Goal: Information Seeking & Learning: Learn about a topic

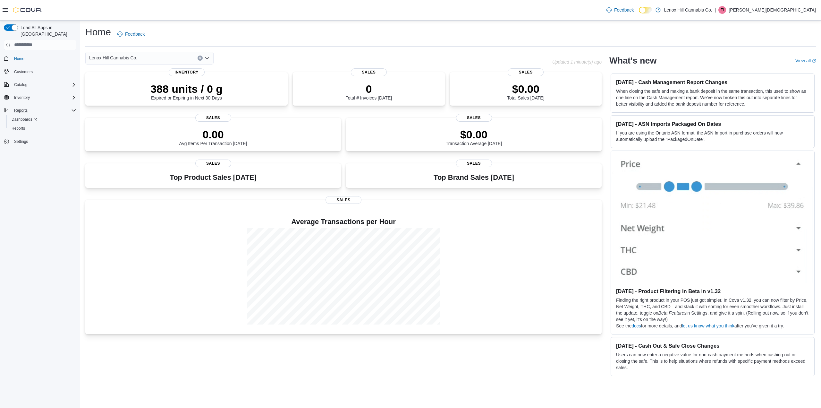
click at [30, 106] on div "Reports" at bounding box center [44, 110] width 65 height 8
click at [24, 108] on span "Reports" at bounding box center [20, 110] width 13 height 5
click at [18, 126] on span "Reports" at bounding box center [18, 128] width 13 height 5
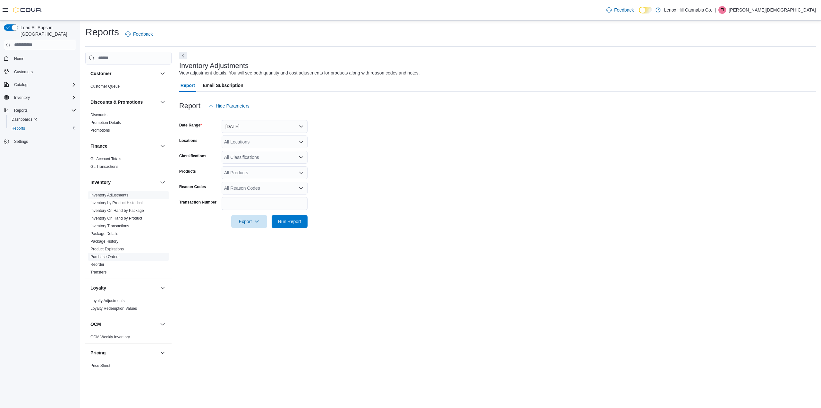
click at [111, 256] on link "Purchase Orders" at bounding box center [104, 256] width 29 height 4
click at [260, 127] on button "Yesterday" at bounding box center [265, 126] width 86 height 13
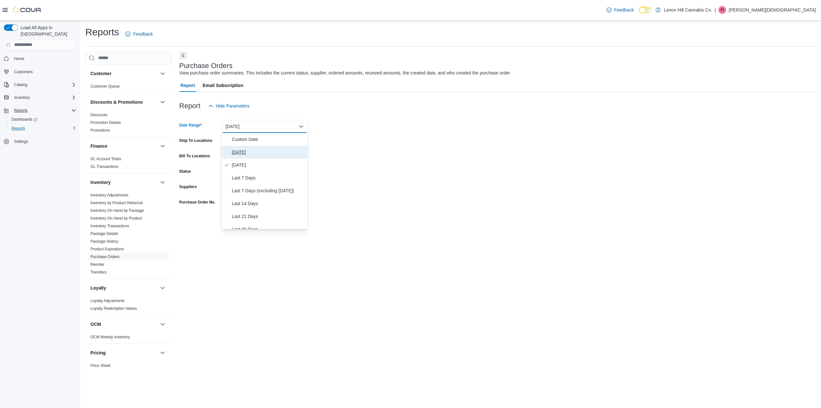
click at [246, 150] on span "Today" at bounding box center [268, 152] width 73 height 8
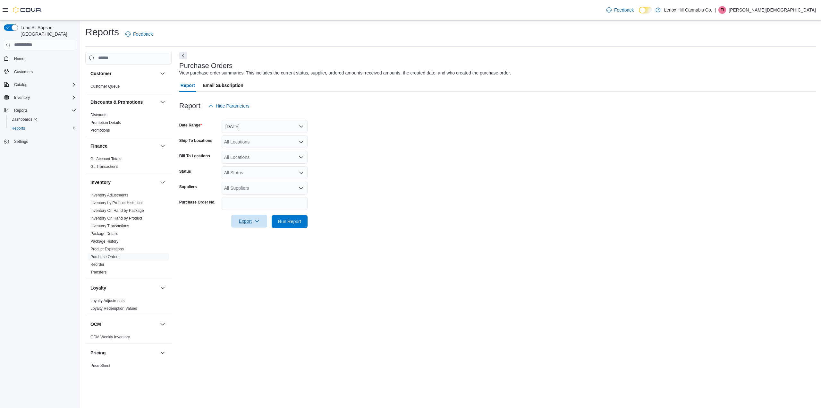
click at [250, 218] on span "Export" at bounding box center [249, 221] width 28 height 13
click at [248, 233] on span "Export to Excel" at bounding box center [250, 234] width 29 height 5
click at [293, 224] on span "Run Report" at bounding box center [289, 221] width 23 height 6
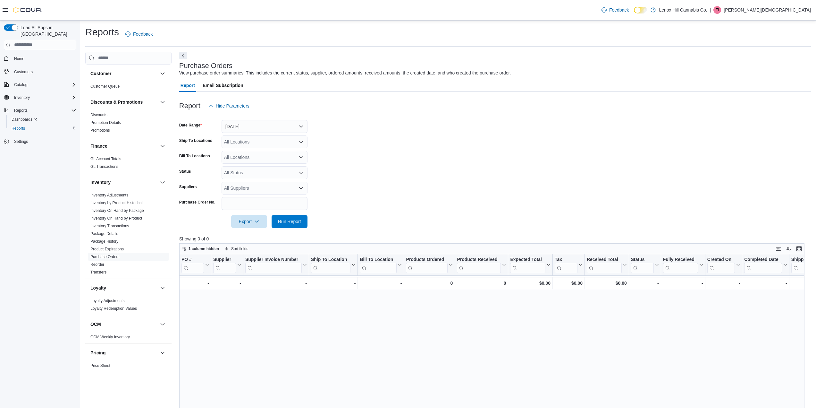
click at [265, 145] on div "All Locations" at bounding box center [265, 141] width 86 height 13
click at [266, 121] on button "Today" at bounding box center [265, 126] width 86 height 13
click at [250, 202] on span "Last 14 Days" at bounding box center [268, 204] width 73 height 8
click at [245, 140] on div "All Locations" at bounding box center [265, 141] width 86 height 13
drag, startPoint x: 359, startPoint y: 155, endPoint x: 341, endPoint y: 155, distance: 18.6
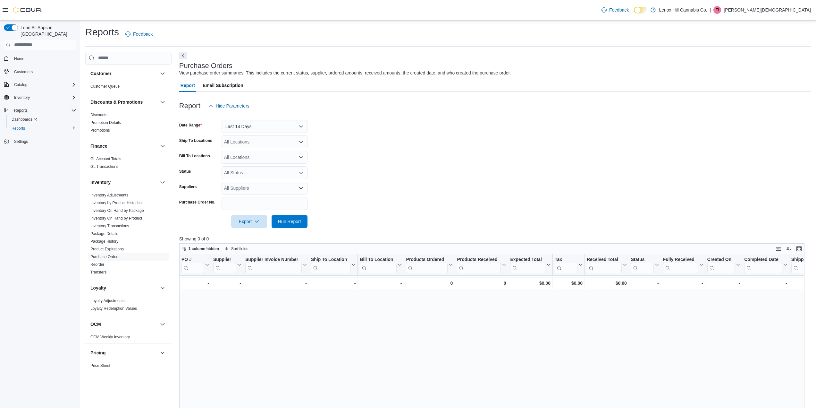
click at [357, 155] on form "Date Range Last 14 Days Ship To Locations All Locations Bill To Locations All L…" at bounding box center [495, 169] width 632 height 115
click at [272, 175] on div "All Status" at bounding box center [265, 172] width 86 height 13
click at [354, 166] on form "Date Range Last 14 Days Ship To Locations All Locations Bill To Locations All L…" at bounding box center [495, 169] width 632 height 115
click at [295, 183] on div "All Suppliers" at bounding box center [265, 188] width 86 height 13
type input "****"
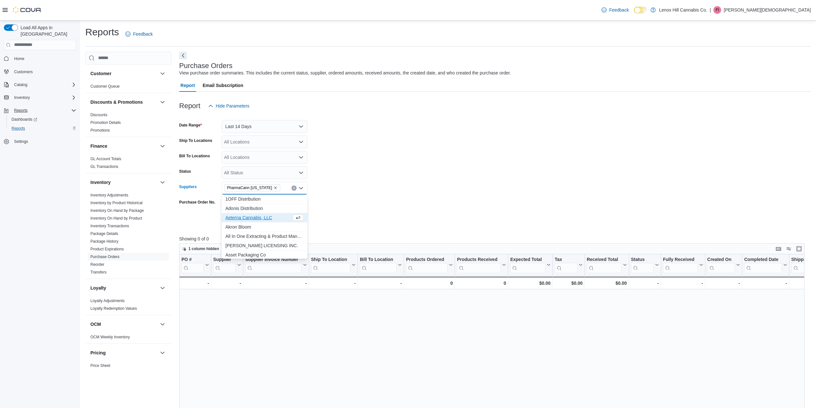
click at [437, 187] on form "Date Range Last 14 Days Ship To Locations All Locations Bill To Locations All L…" at bounding box center [495, 169] width 632 height 115
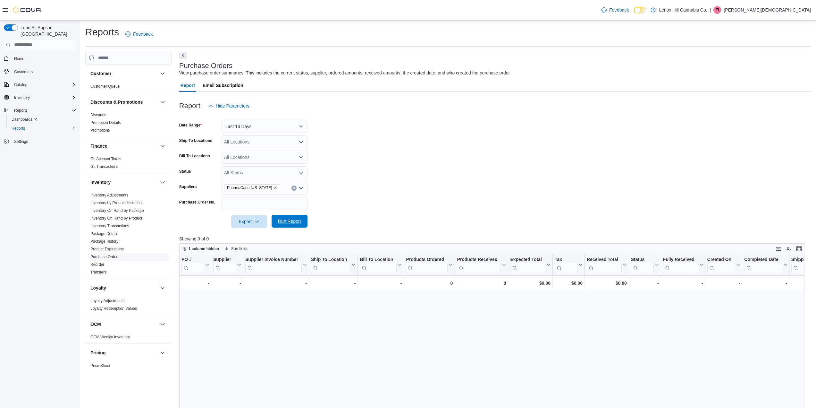
click at [287, 220] on span "Run Report" at bounding box center [289, 221] width 23 height 6
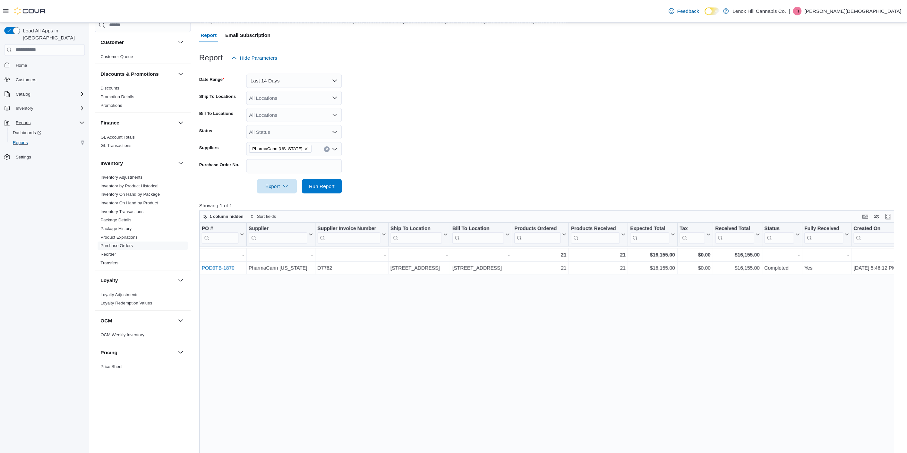
scroll to position [64, 0]
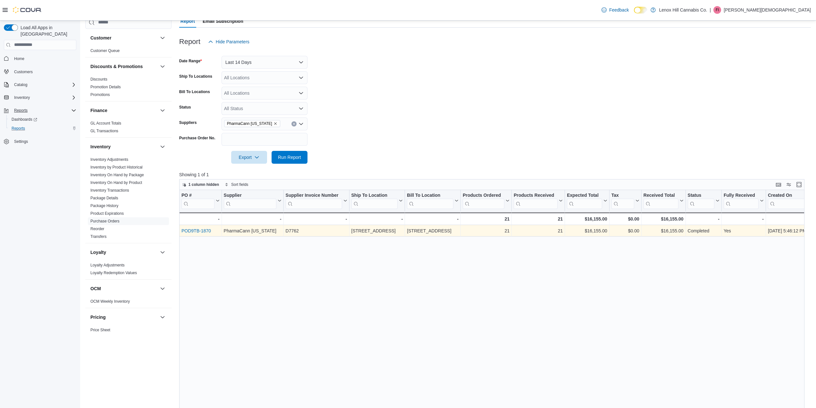
click at [201, 231] on link "POD9TB-1870" at bounding box center [197, 230] width 30 height 5
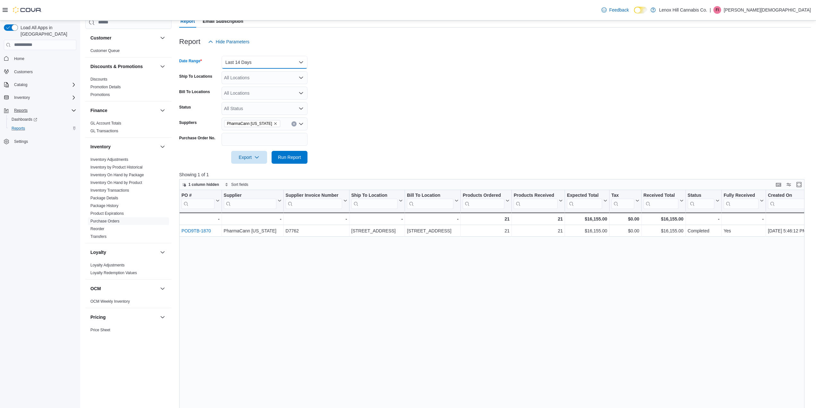
click at [247, 63] on button "Last 14 Days" at bounding box center [265, 62] width 86 height 13
click at [252, 149] on span "Last 21 Days" at bounding box center [268, 152] width 73 height 8
click at [285, 158] on span "Run Report" at bounding box center [289, 157] width 23 height 6
click at [265, 65] on button "Last 21 Days" at bounding box center [265, 62] width 86 height 13
click at [256, 159] on button "Last 30 Days" at bounding box center [265, 164] width 86 height 13
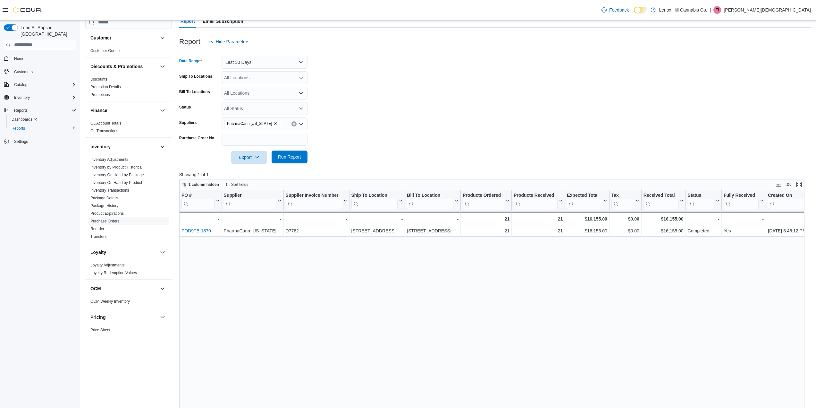
click at [287, 158] on span "Run Report" at bounding box center [289, 157] width 23 height 6
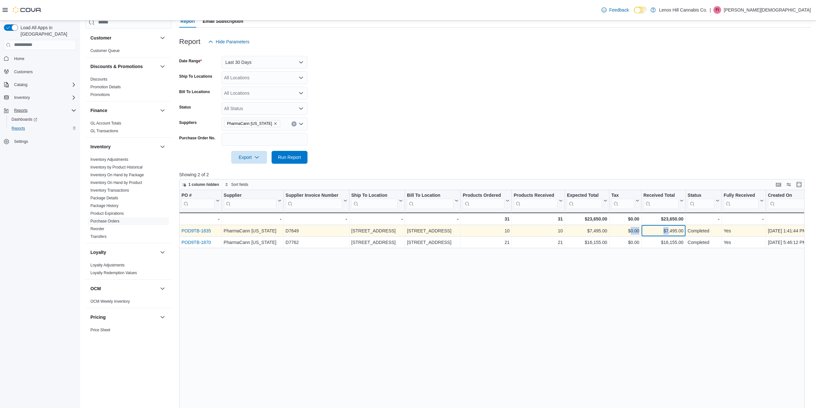
drag, startPoint x: 669, startPoint y: 229, endPoint x: 630, endPoint y: 232, distance: 38.9
click at [631, 232] on div "POD9TB-1835 - PO # URL, column 1, row 1 PharmaCann New York - Supplier, column …" at bounding box center [572, 231] width 786 height 12
click at [194, 232] on link "POD9TB-1835" at bounding box center [197, 230] width 30 height 5
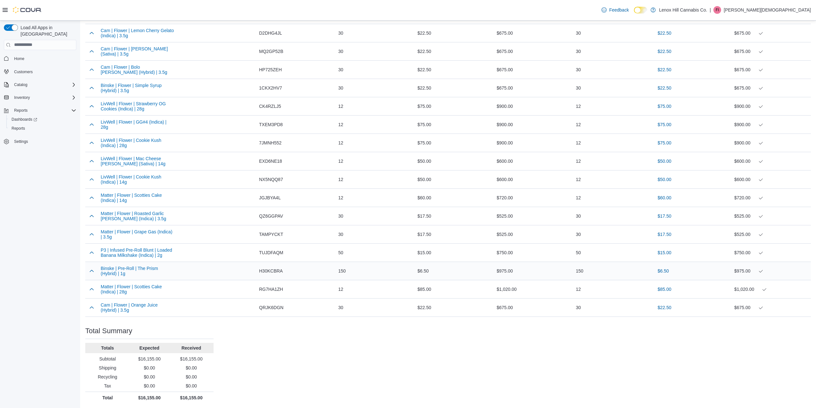
scroll to position [298, 0]
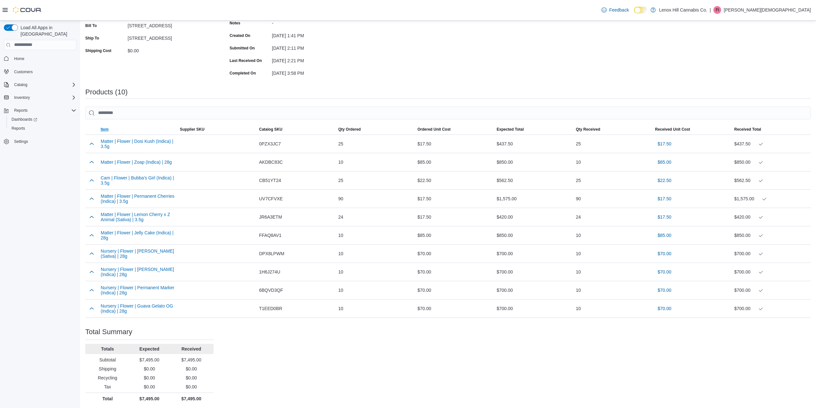
scroll to position [96, 0]
click at [149, 141] on button "Matter | Flower | Dosi Kush (Indica) | 3.5g" at bounding box center [138, 143] width 74 height 10
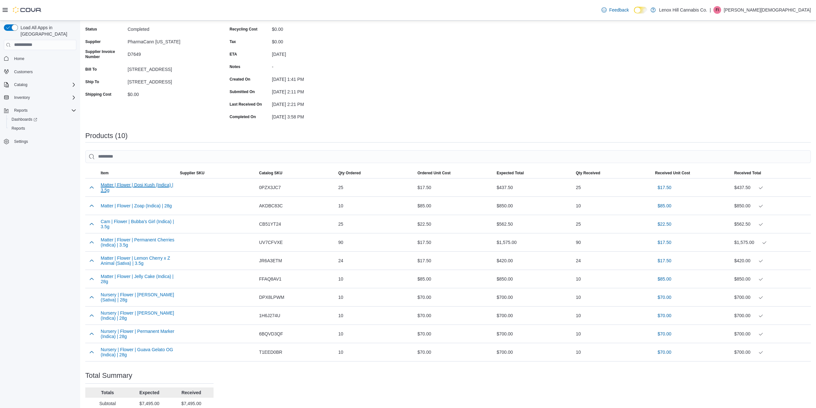
scroll to position [0, 0]
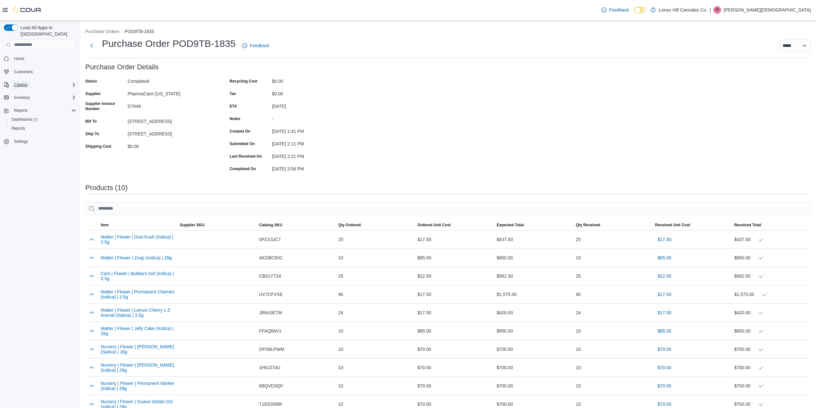
click at [27, 82] on span "Catalog" at bounding box center [20, 84] width 13 height 5
click at [42, 109] on span "My Catalog (Beta)" at bounding box center [27, 111] width 31 height 5
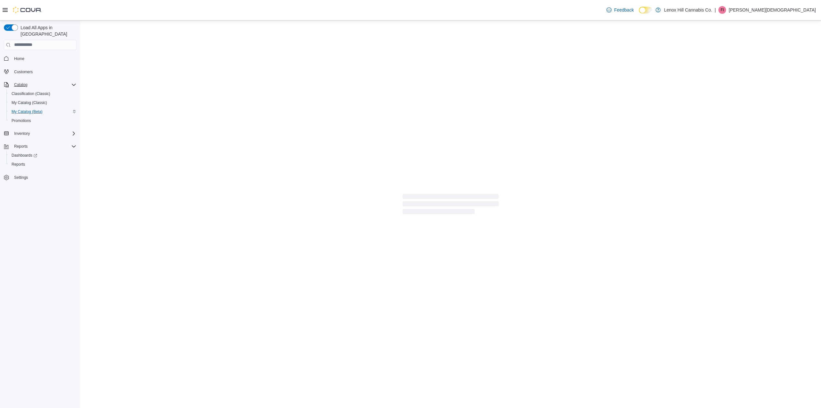
select select "**********"
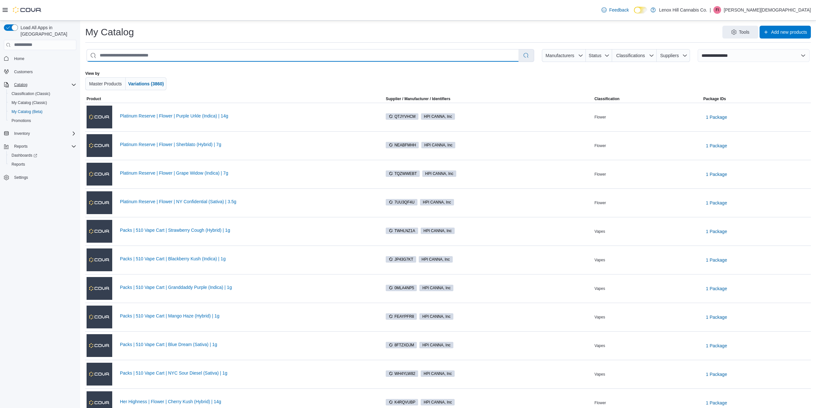
click at [173, 54] on input "search" at bounding box center [303, 55] width 432 height 12
type input "*********"
select select "*********"
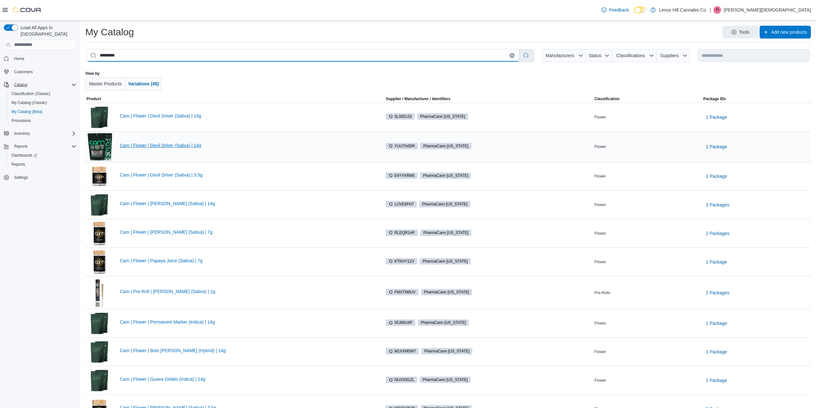
type input "*********"
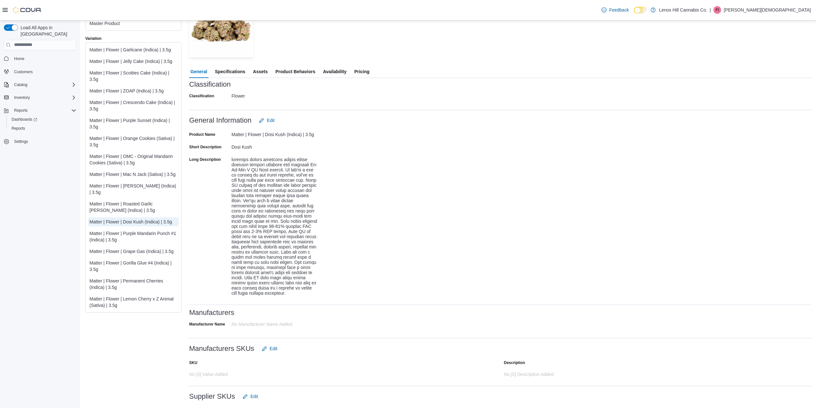
scroll to position [10, 0]
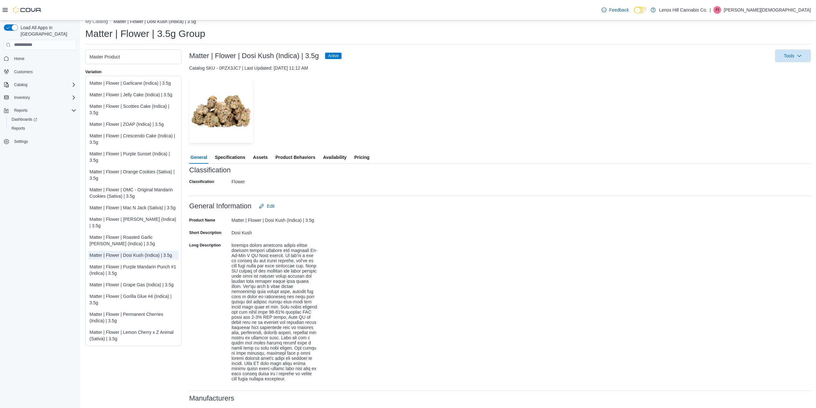
click at [360, 157] on span "Pricing" at bounding box center [361, 157] width 15 height 13
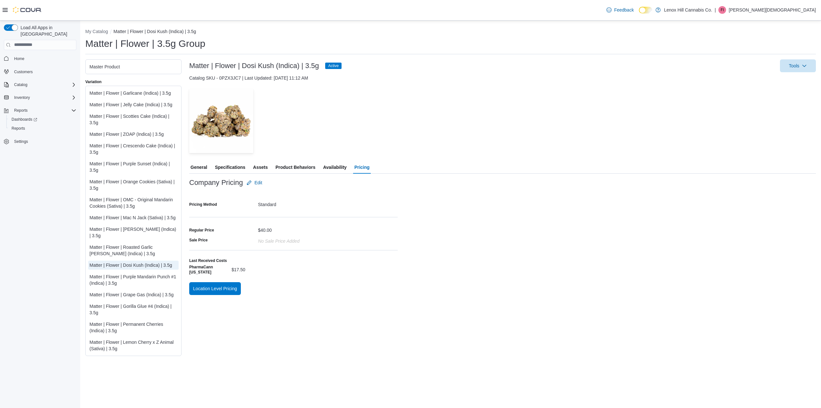
click at [307, 164] on span "Product Behaviors" at bounding box center [296, 167] width 40 height 13
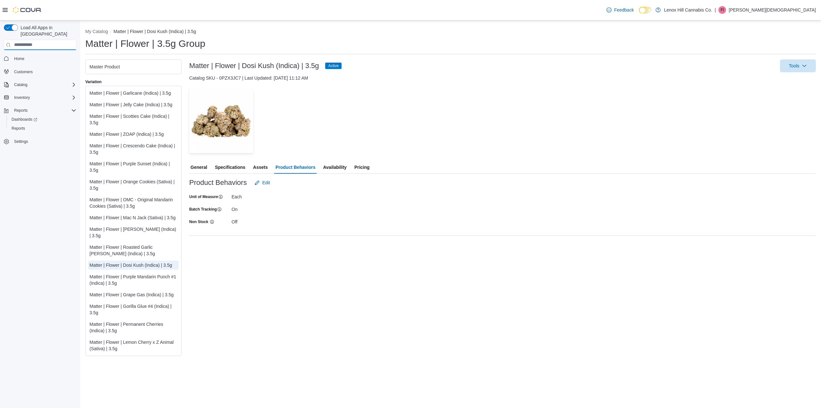
click at [57, 40] on input "search" at bounding box center [40, 45] width 72 height 10
type input "***"
click at [71, 44] on icon "Clear input" at bounding box center [72, 45] width 2 height 2
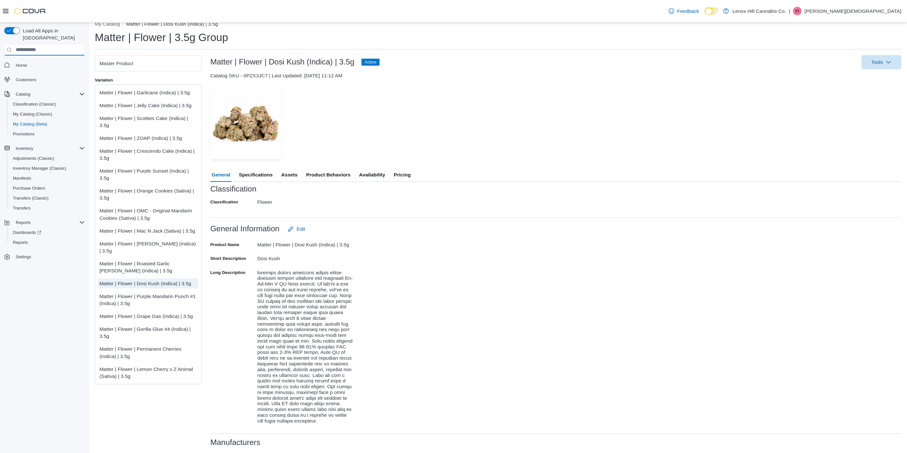
scroll to position [10, 0]
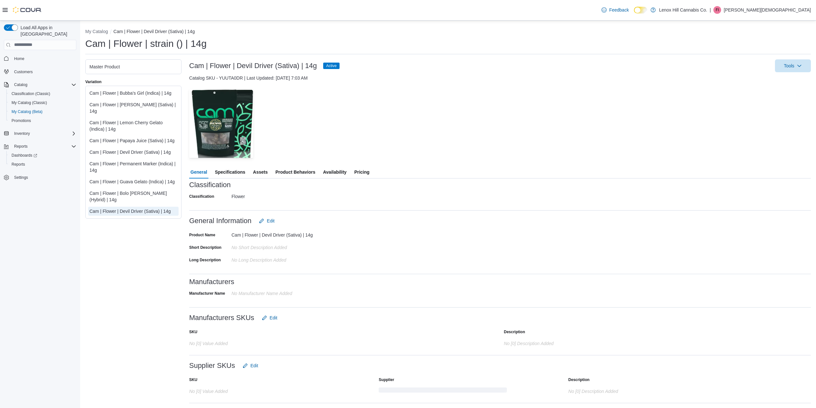
scroll to position [44, 0]
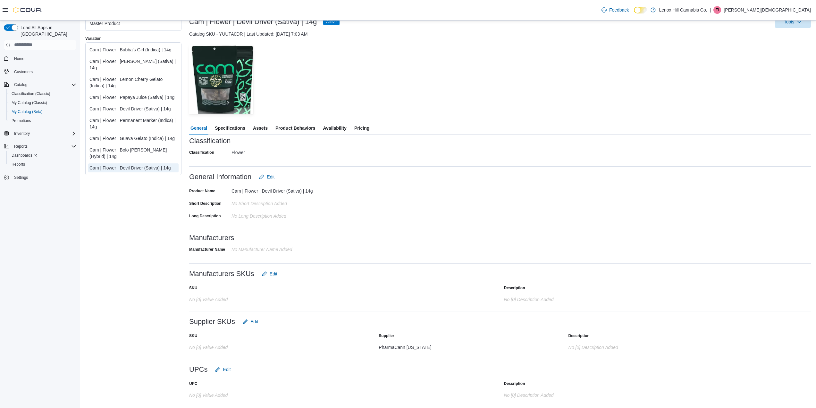
click at [357, 122] on span "Pricing" at bounding box center [361, 128] width 15 height 13
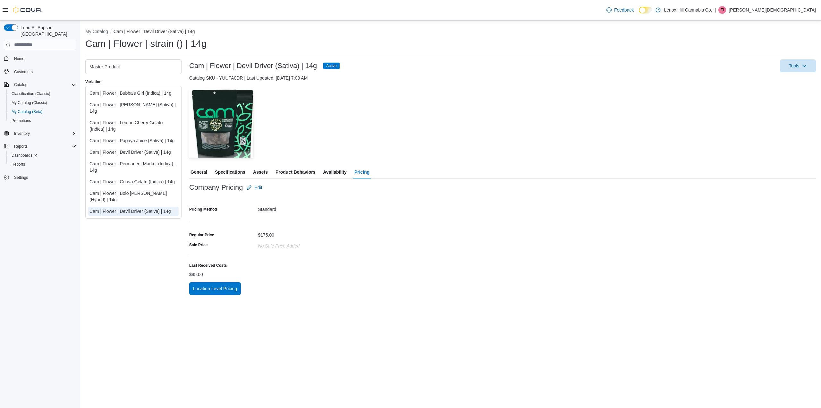
click at [336, 174] on span "Availability" at bounding box center [334, 172] width 23 height 13
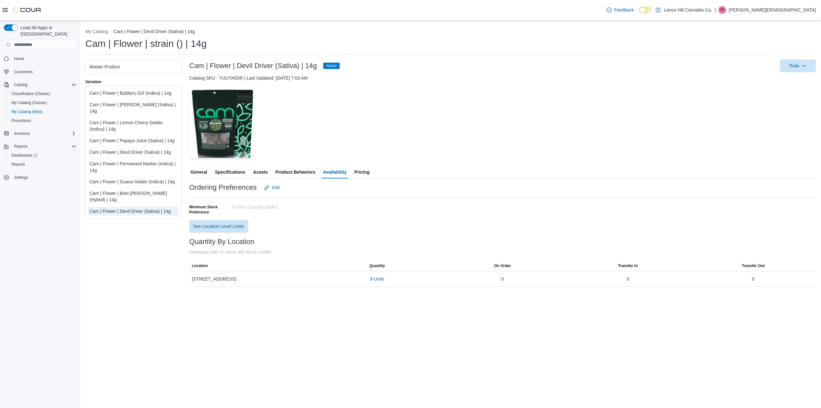
click at [359, 169] on span "Pricing" at bounding box center [361, 172] width 15 height 13
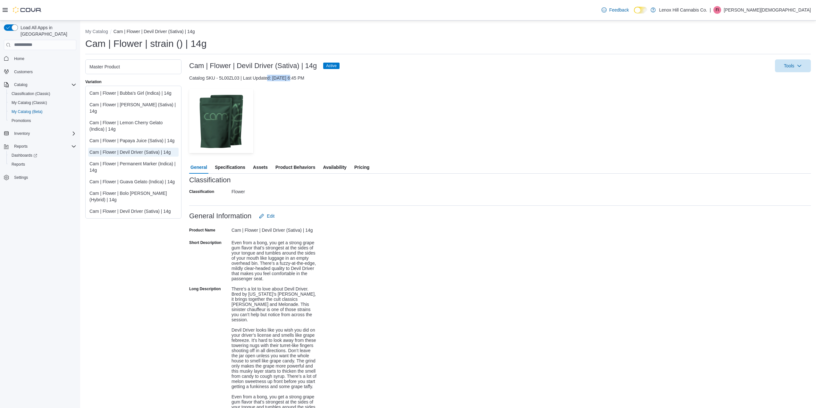
drag, startPoint x: 268, startPoint y: 75, endPoint x: 290, endPoint y: 77, distance: 22.5
click at [290, 77] on div "Catalog SKU - 5L00ZL03 | Last Updated: [DATE] 6:45 PM" at bounding box center [500, 78] width 622 height 6
click at [289, 78] on div "Catalog SKU - 5L00ZL03 | Last Updated: [DATE] 6:45 PM" at bounding box center [500, 78] width 622 height 6
click at [296, 81] on div at bounding box center [500, 85] width 622 height 8
click at [36, 160] on div "Reports" at bounding box center [42, 164] width 67 height 8
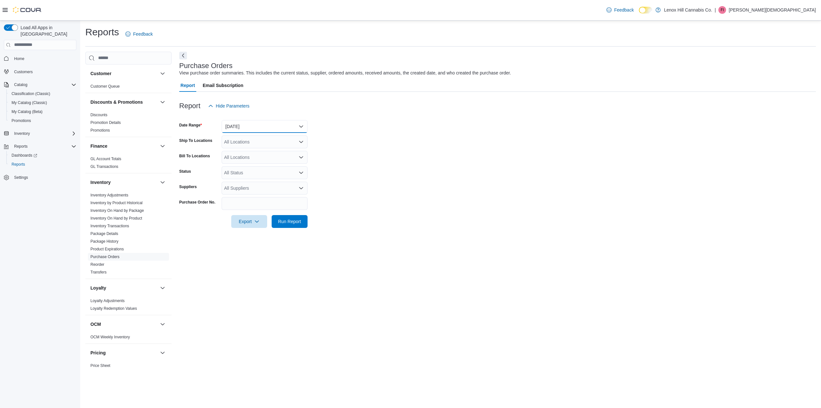
click at [263, 122] on button "Yesterday" at bounding box center [265, 126] width 86 height 13
click at [258, 172] on span "Last Quarter" at bounding box center [268, 171] width 73 height 8
click at [242, 185] on div "All Suppliers" at bounding box center [265, 188] width 86 height 13
type input "****"
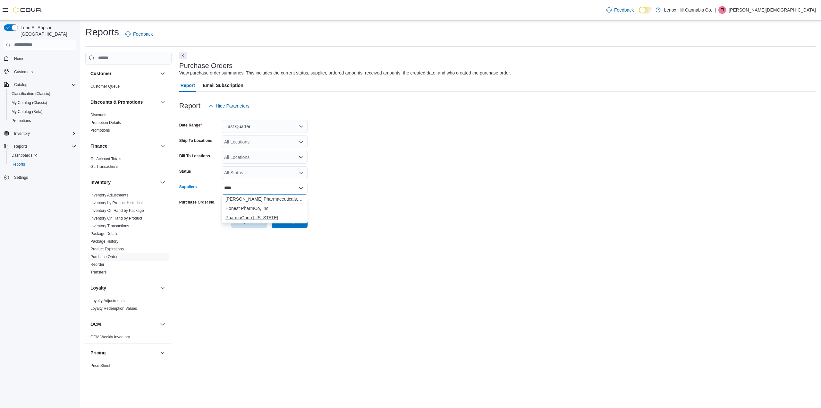
click at [271, 216] on span "PharmaCann [US_STATE]" at bounding box center [265, 217] width 78 height 6
click at [378, 215] on form "Date Range Last Quarter Ship To Locations All Locations Bill To Locations All L…" at bounding box center [497, 169] width 637 height 115
click at [290, 218] on span "Run Report" at bounding box center [289, 221] width 23 height 6
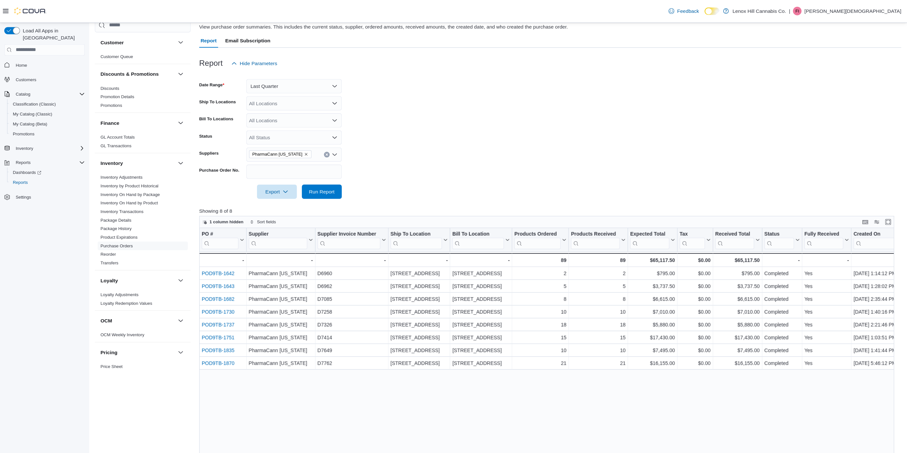
scroll to position [64, 0]
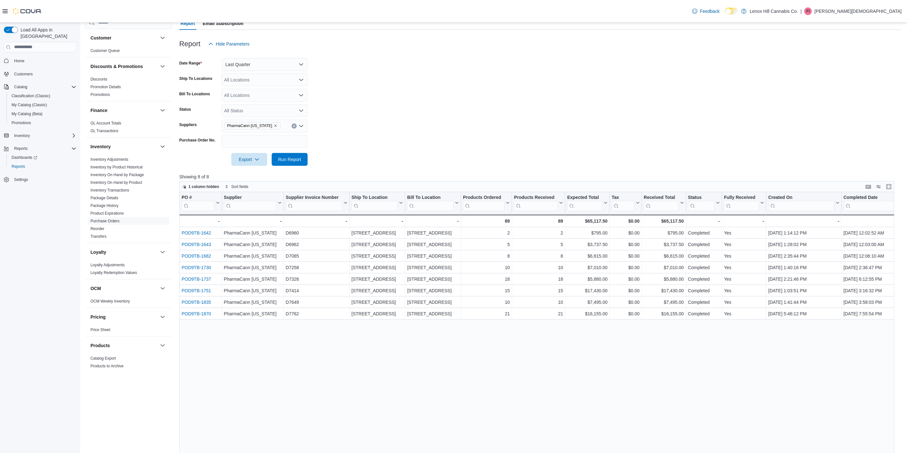
drag, startPoint x: 782, startPoint y: 7, endPoint x: 694, endPoint y: 114, distance: 138.2
click at [694, 114] on form "Date Range Last Quarter Ship To Locations All Locations Bill To Locations All L…" at bounding box center [540, 107] width 722 height 115
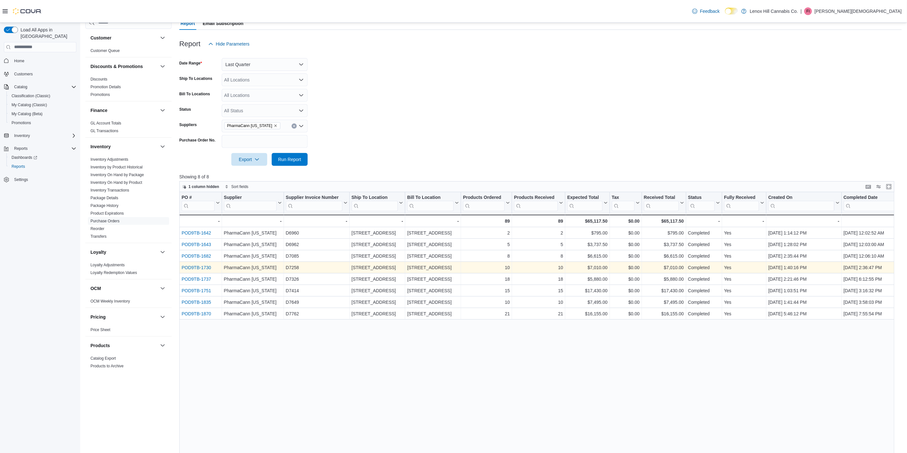
click at [196, 267] on link "POD9TB-1730" at bounding box center [197, 267] width 30 height 5
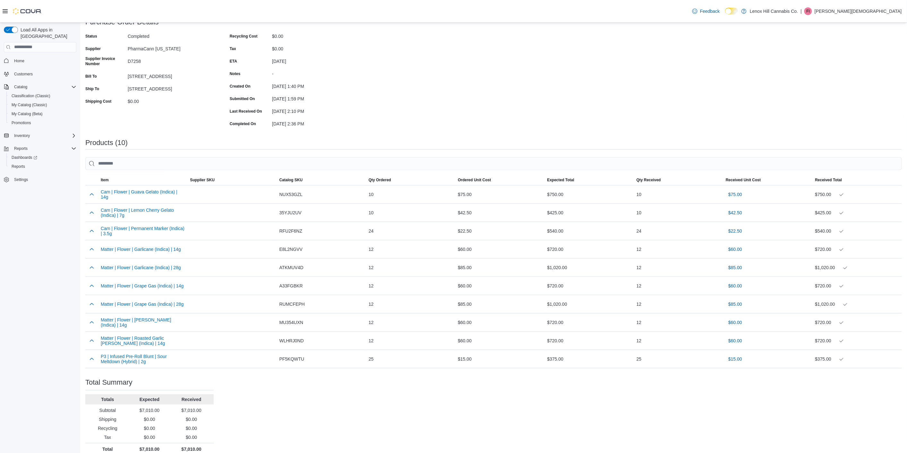
scroll to position [54, 0]
